Goal: Task Accomplishment & Management: Complete application form

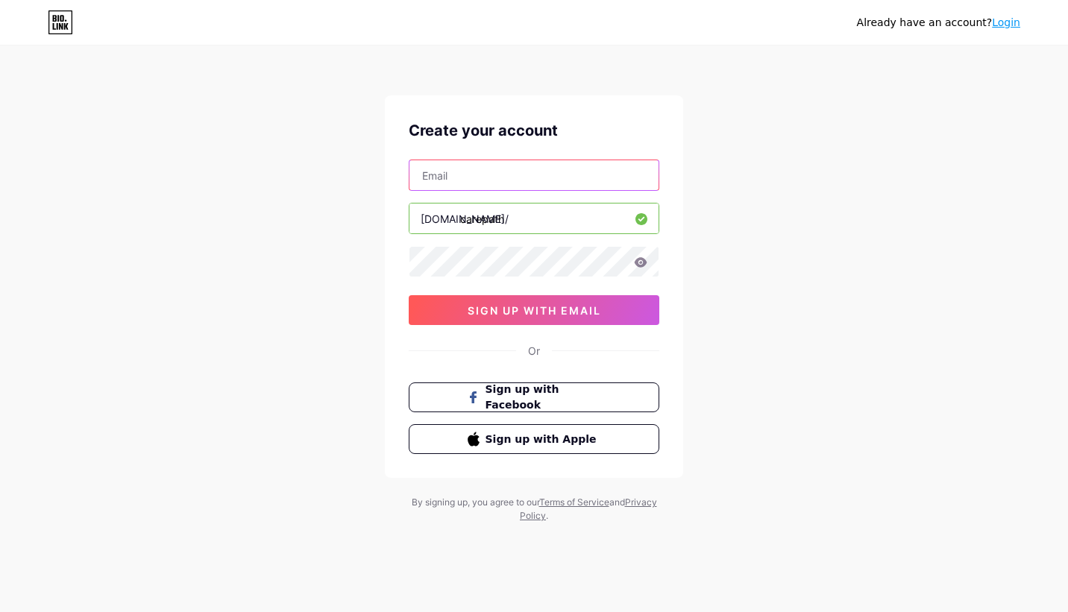
click at [552, 167] on input "text" at bounding box center [533, 175] width 249 height 30
type input "[EMAIL_ADDRESS][DOMAIN_NAME]"
click at [638, 267] on icon at bounding box center [640, 262] width 13 height 10
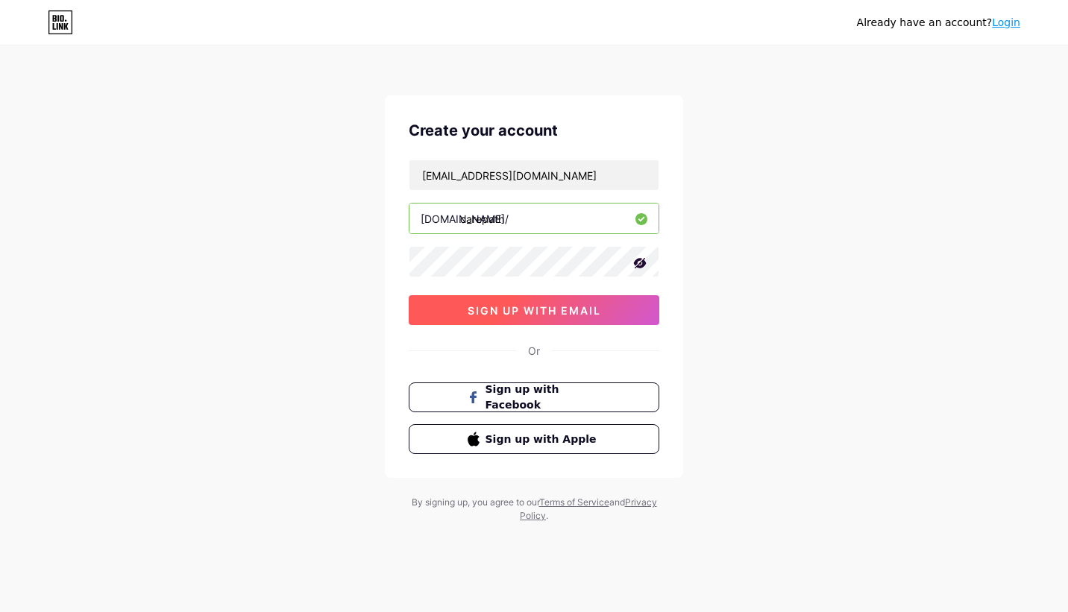
click at [597, 307] on span "sign up with email" at bounding box center [535, 310] width 134 height 13
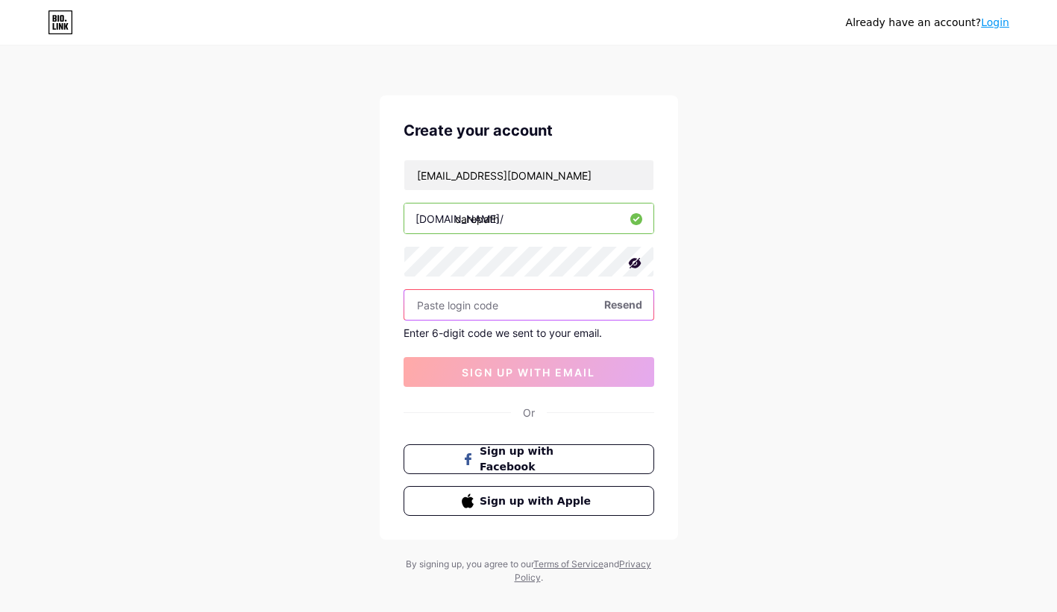
paste input "985829"
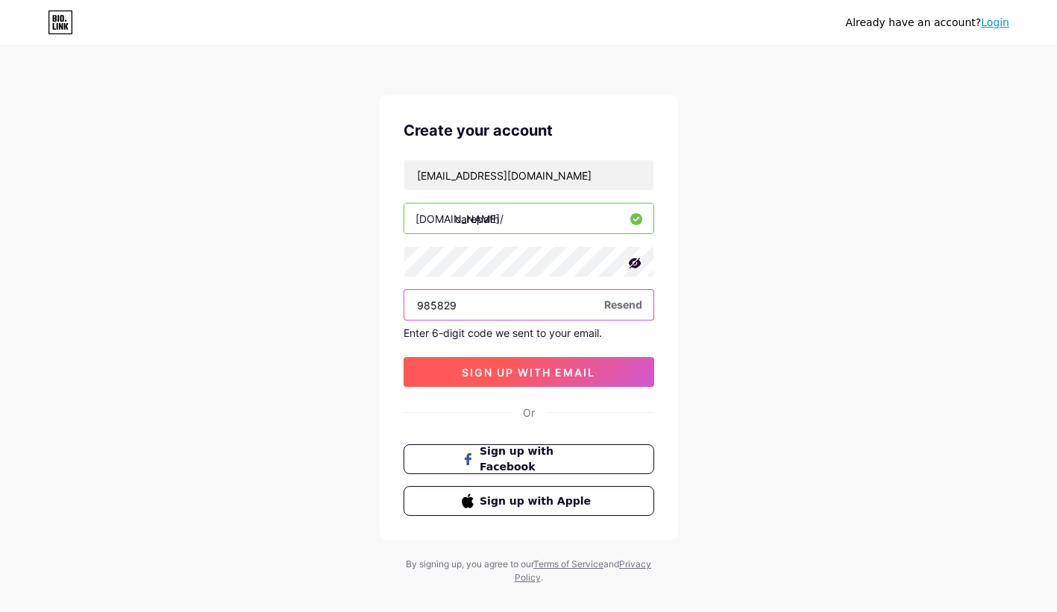
type input "985829"
click at [534, 375] on span "sign up with email" at bounding box center [529, 372] width 134 height 13
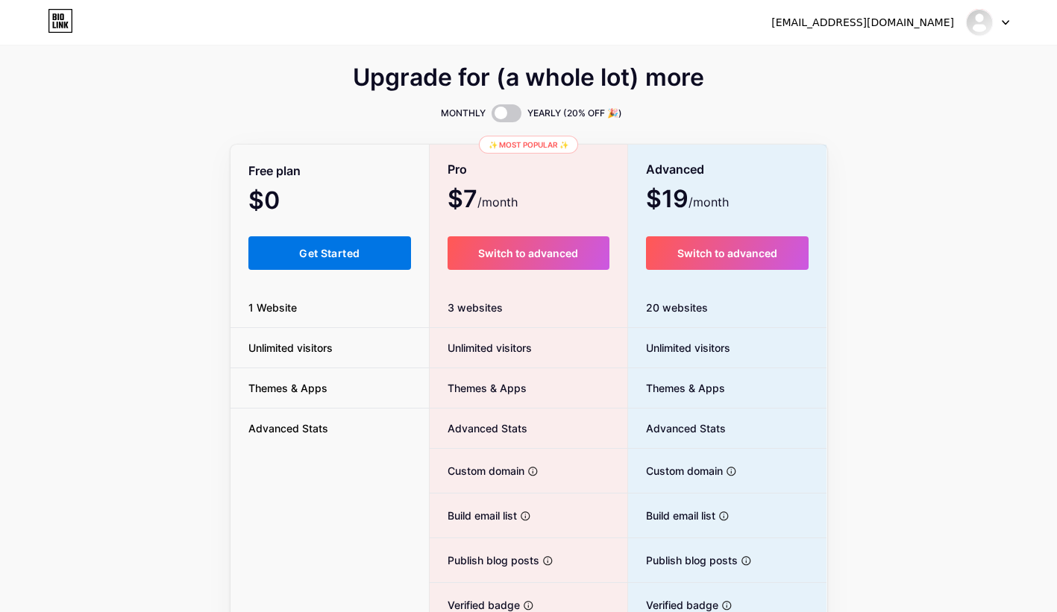
click at [336, 248] on span "Get Started" at bounding box center [329, 253] width 60 height 13
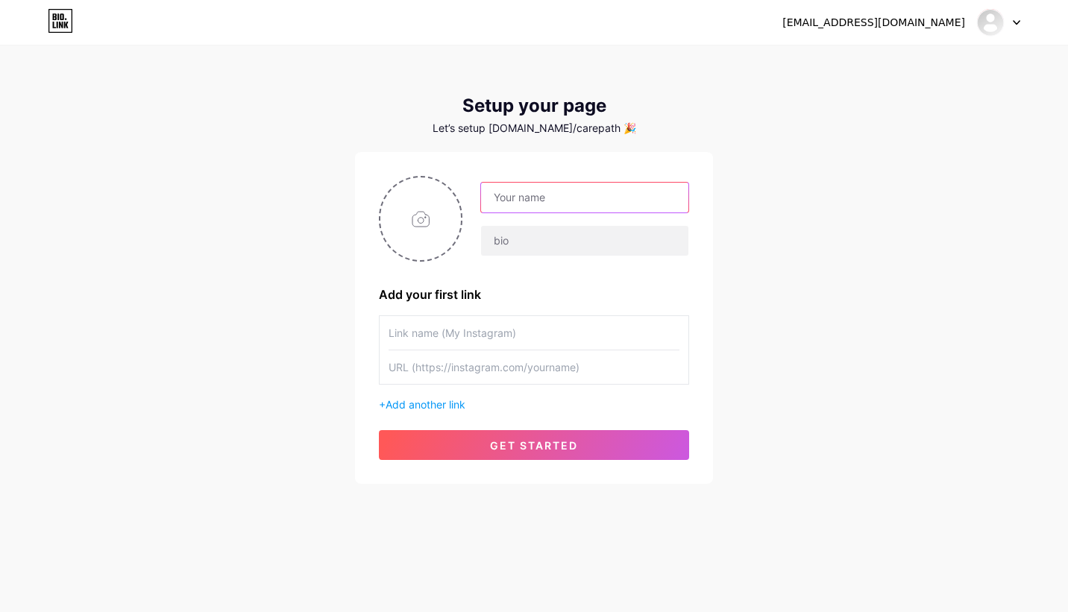
click at [532, 193] on input "text" at bounding box center [584, 198] width 207 height 30
type input "CarePath Nursing"
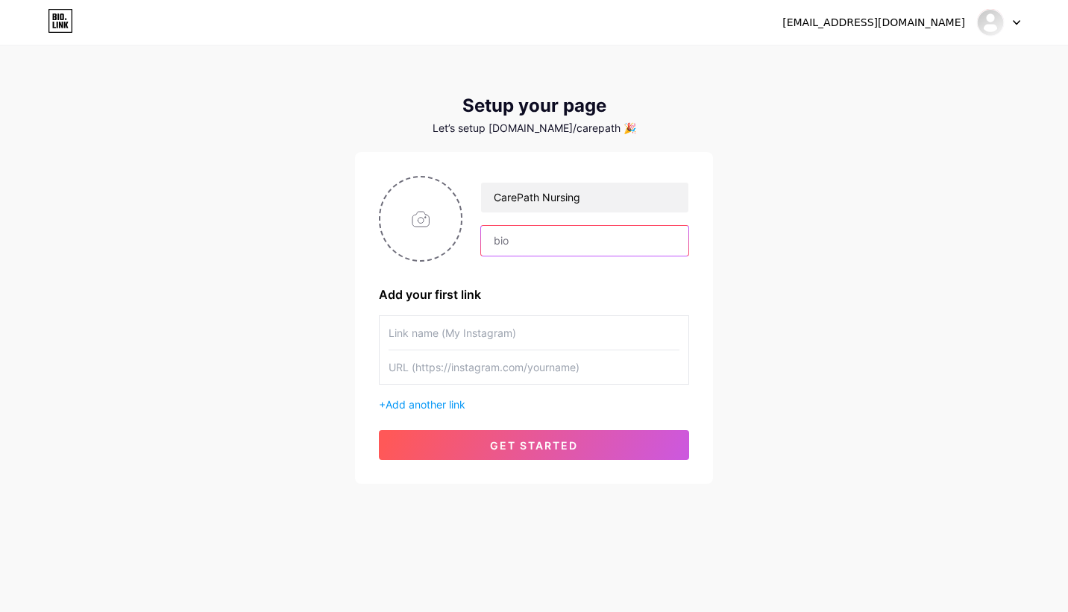
click at [550, 245] on input "text" at bounding box center [584, 241] width 207 height 30
